Goal: Task Accomplishment & Management: Manage account settings

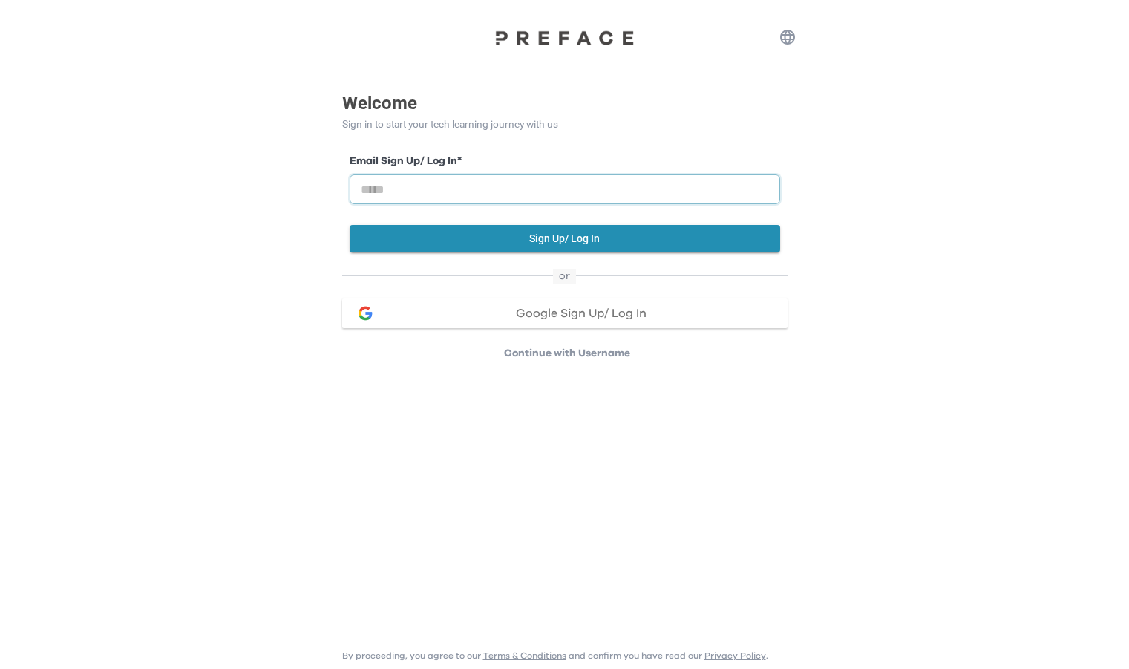
click at [580, 189] on input "email" at bounding box center [565, 189] width 431 height 30
type input "**********"
click at [548, 245] on button "Sign Up/ Log In" at bounding box center [565, 238] width 431 height 27
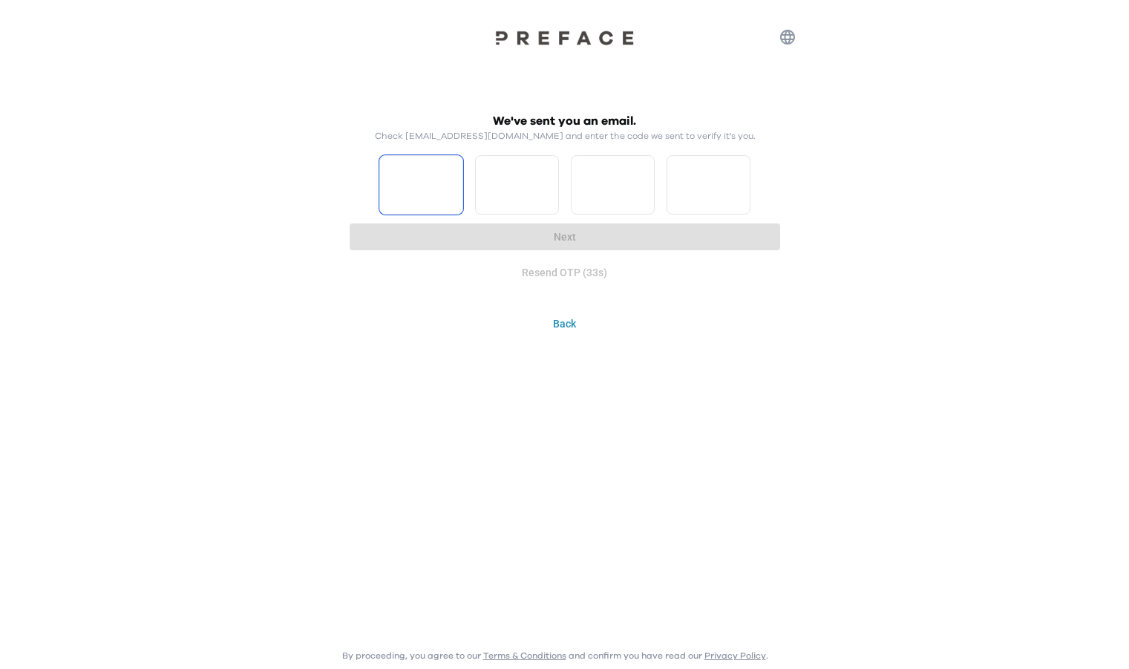
click at [416, 197] on input "Please enter OTP character 1" at bounding box center [421, 184] width 84 height 59
type input "*"
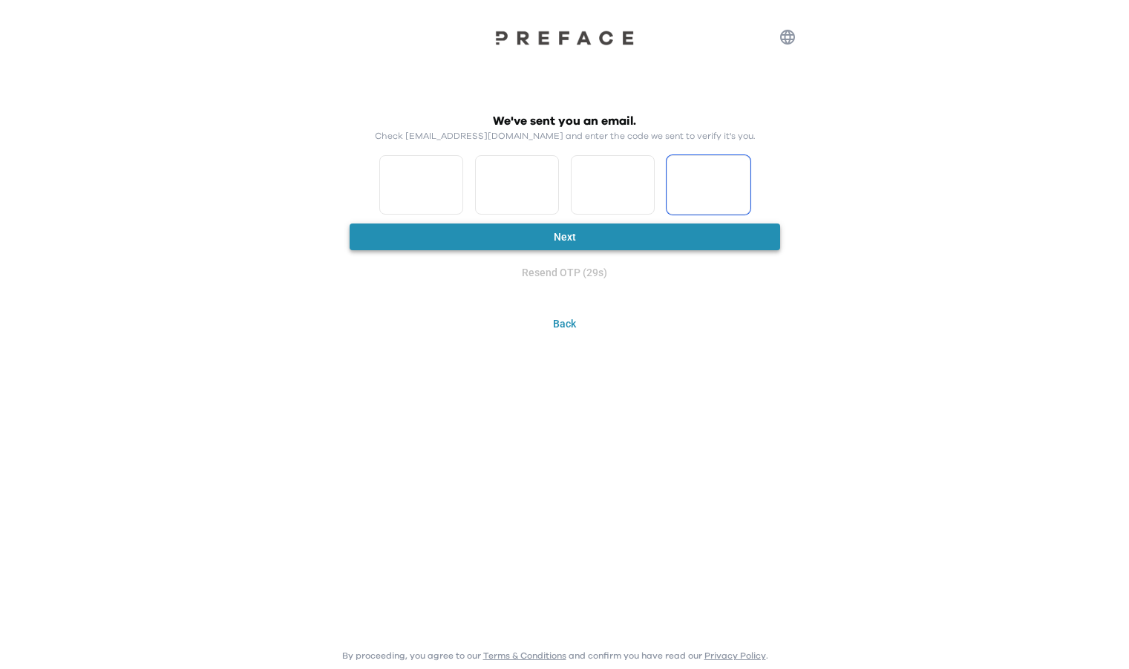
type input "*"
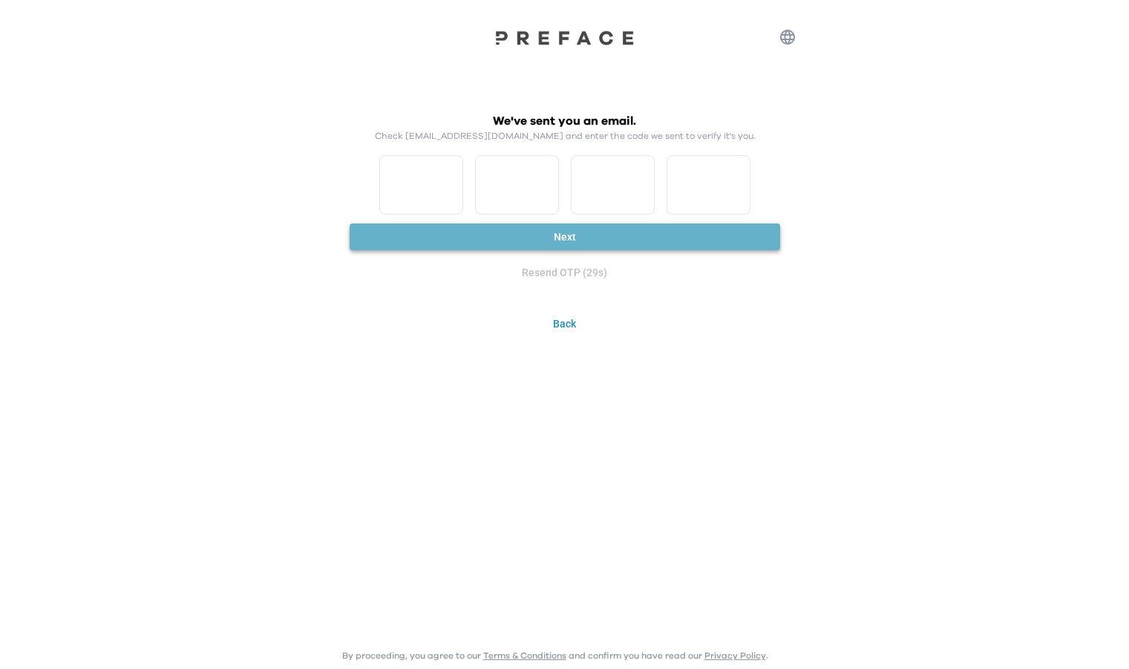
click at [437, 247] on button "Next" at bounding box center [565, 236] width 431 height 27
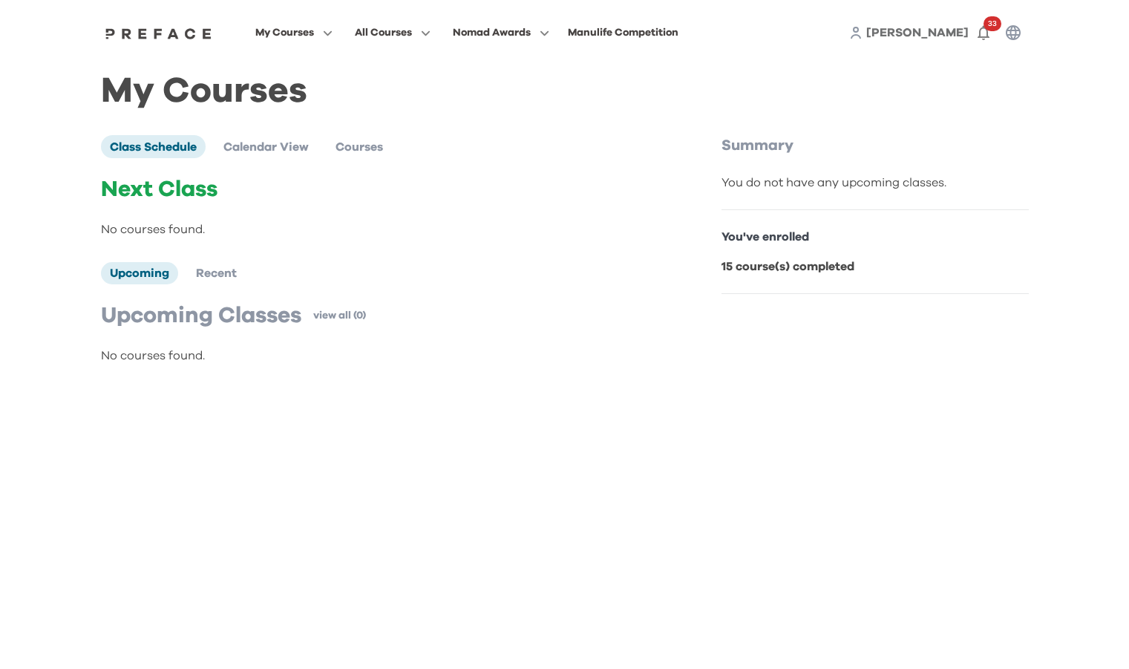
click at [733, 268] on b "15 course(s) completed" at bounding box center [788, 267] width 133 height 12
click at [364, 99] on span at bounding box center [393, 93] width 140 height 42
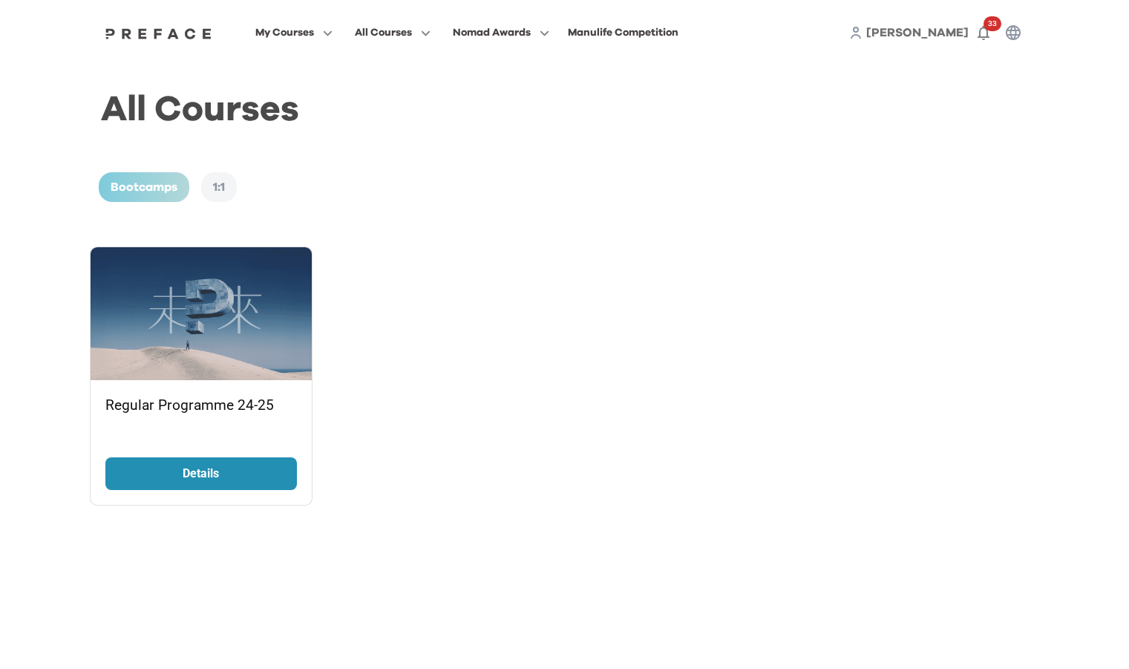
click at [267, 467] on link "Details" at bounding box center [201, 473] width 192 height 33
